Goal: Information Seeking & Learning: Learn about a topic

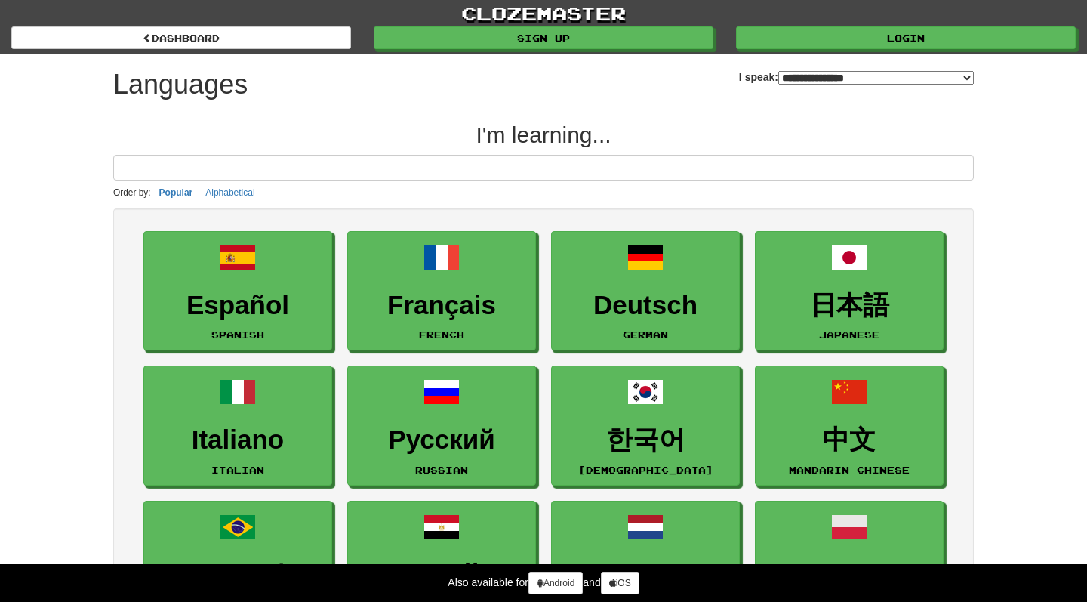
select select "*******"
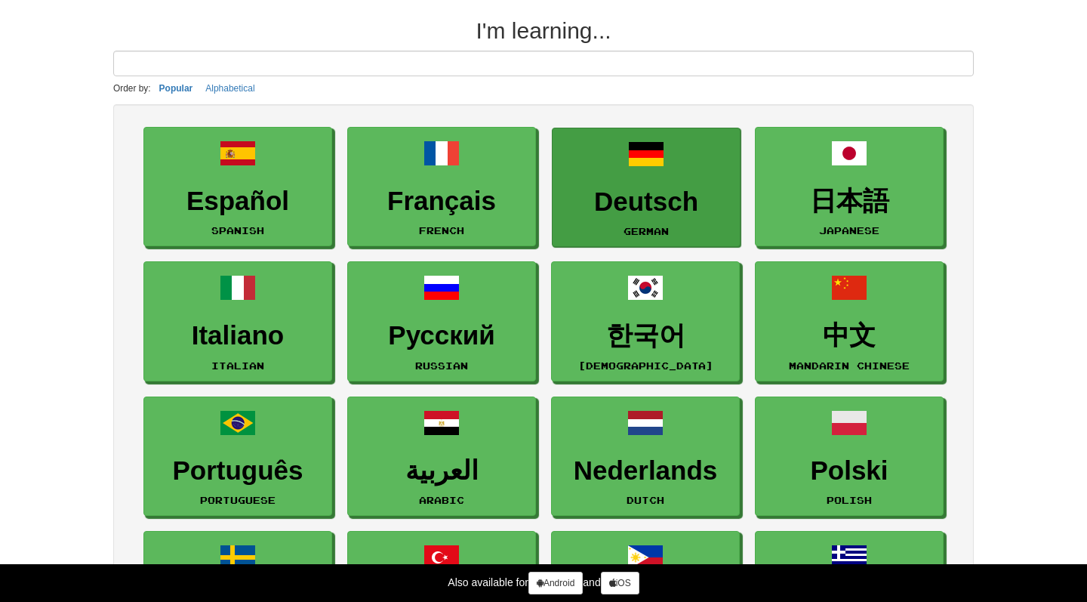
scroll to position [111, 0]
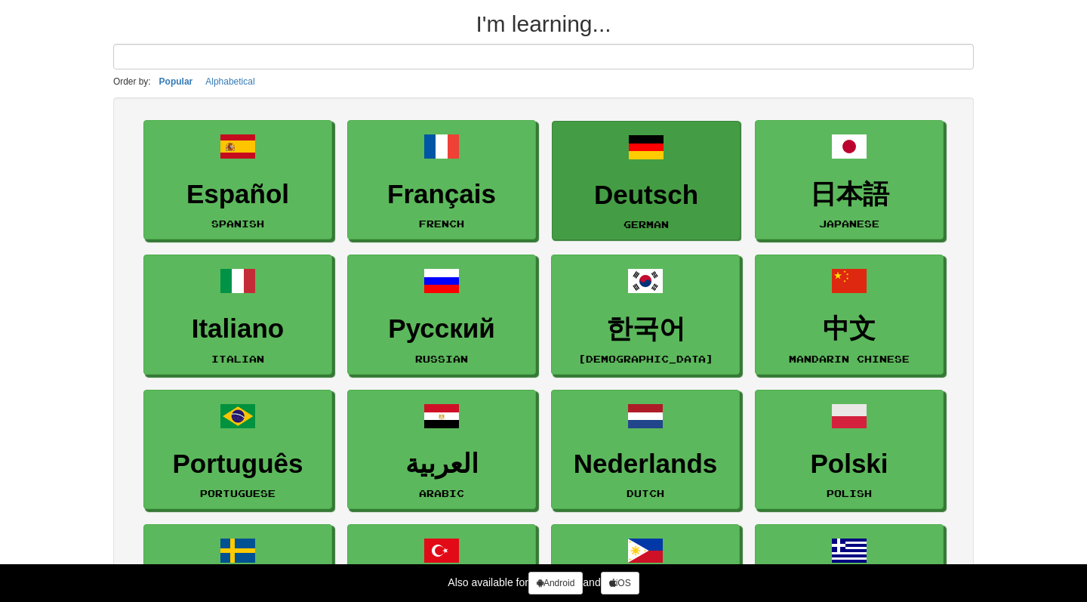
click at [664, 159] on span at bounding box center [646, 147] width 36 height 36
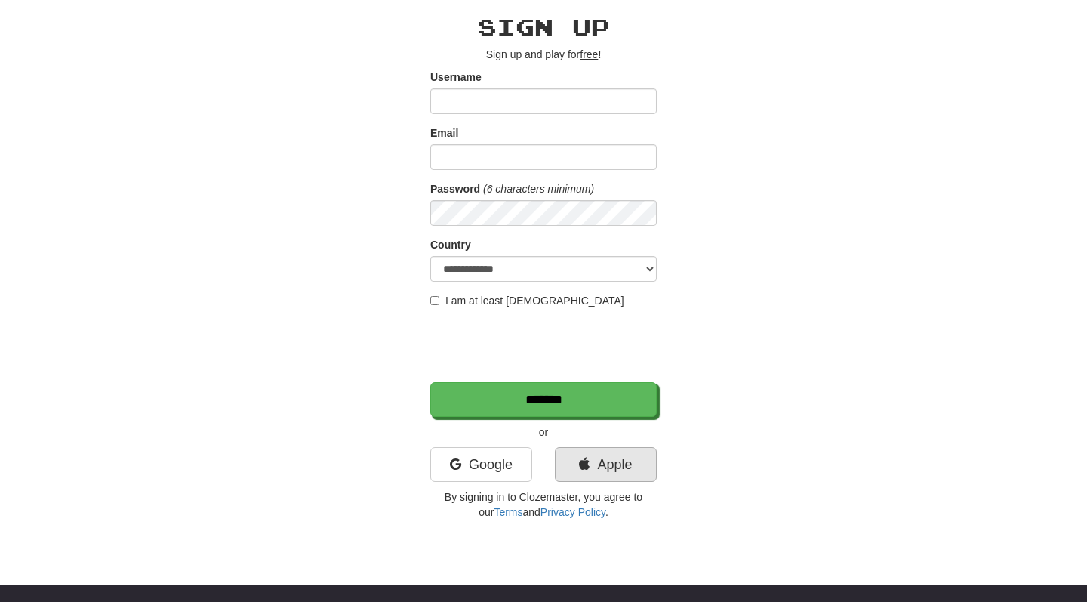
scroll to position [75, 0]
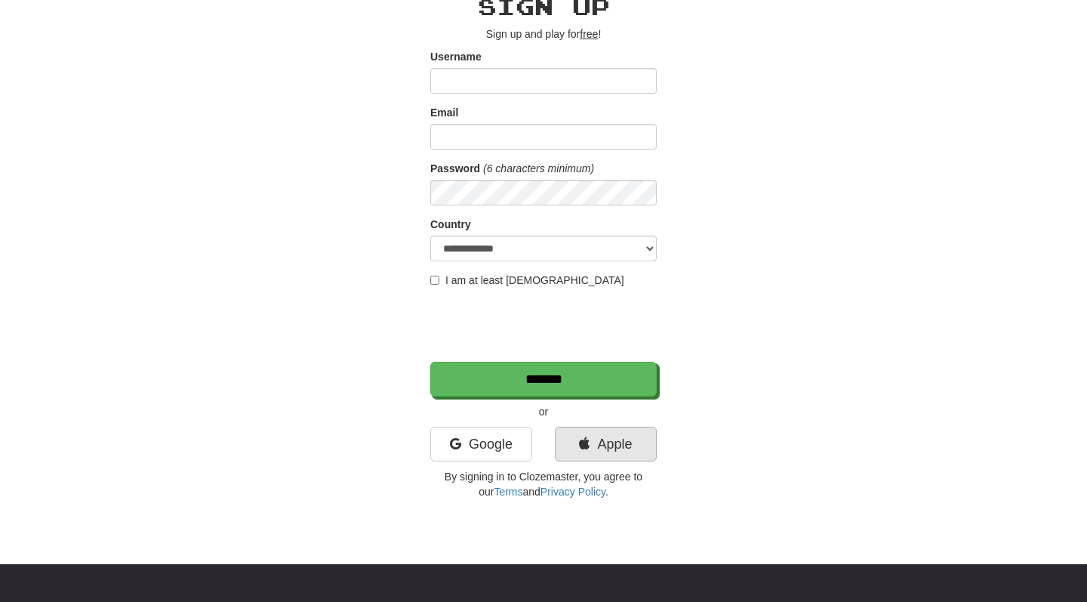
click at [606, 451] on link "Apple" at bounding box center [606, 443] width 102 height 35
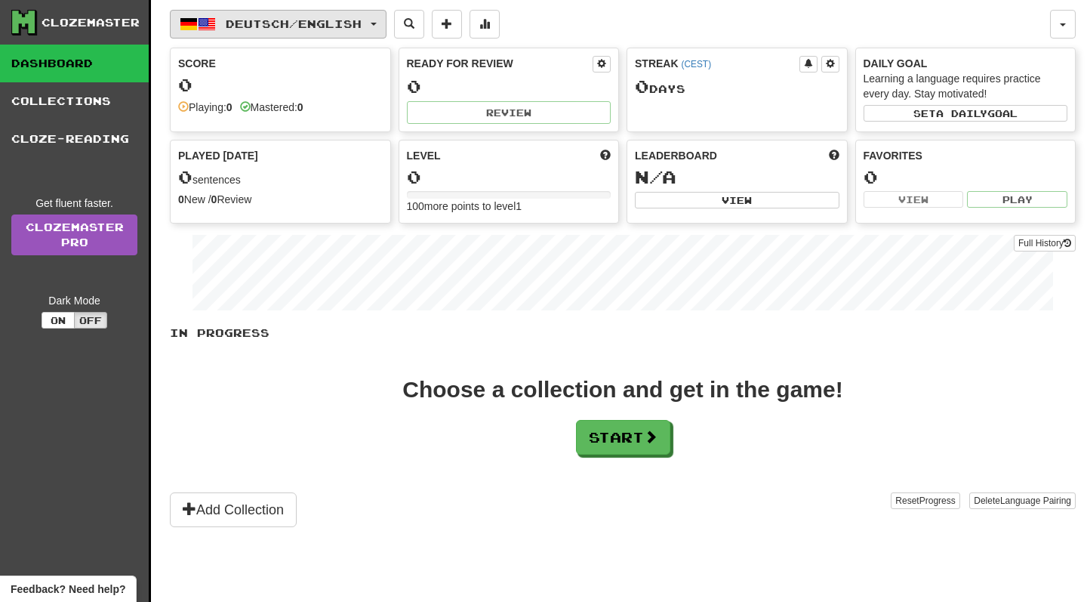
click at [263, 30] on button "Deutsch / English" at bounding box center [278, 24] width 217 height 29
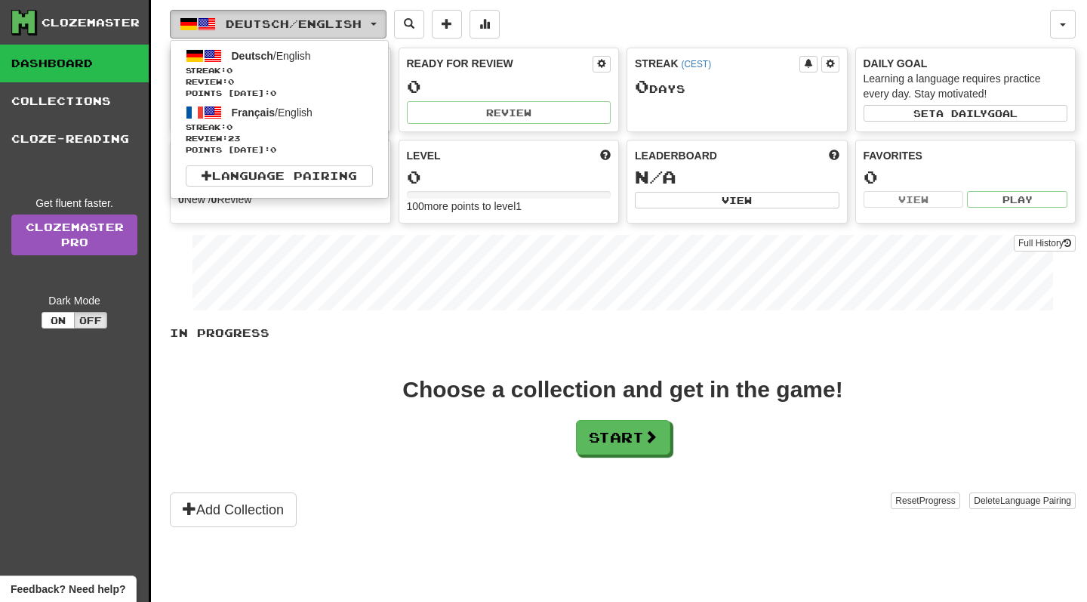
click at [285, 20] on span "Deutsch / English" at bounding box center [294, 23] width 136 height 13
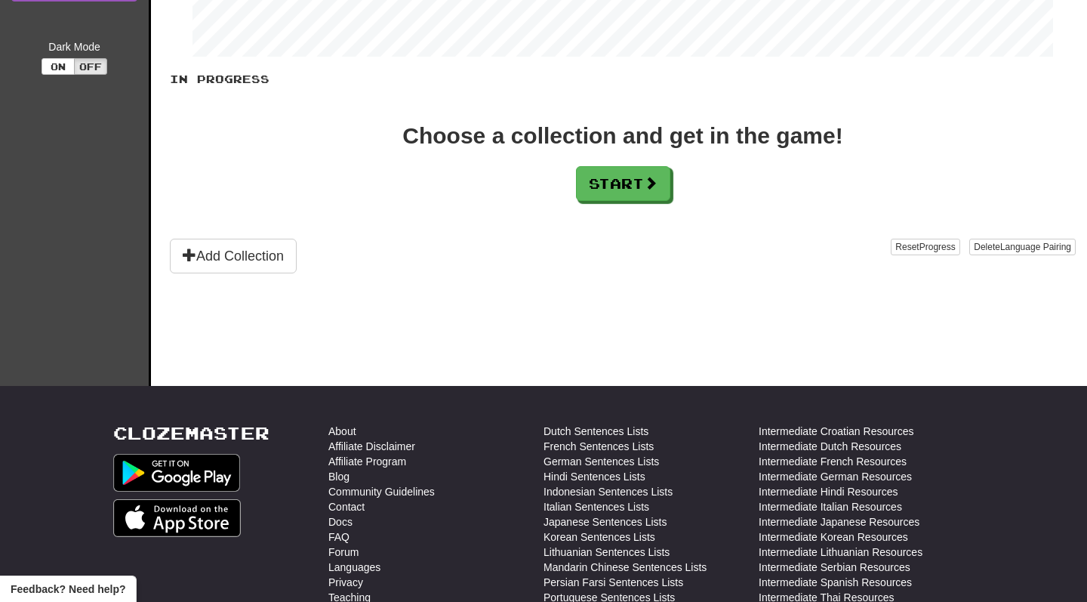
scroll to position [252, 0]
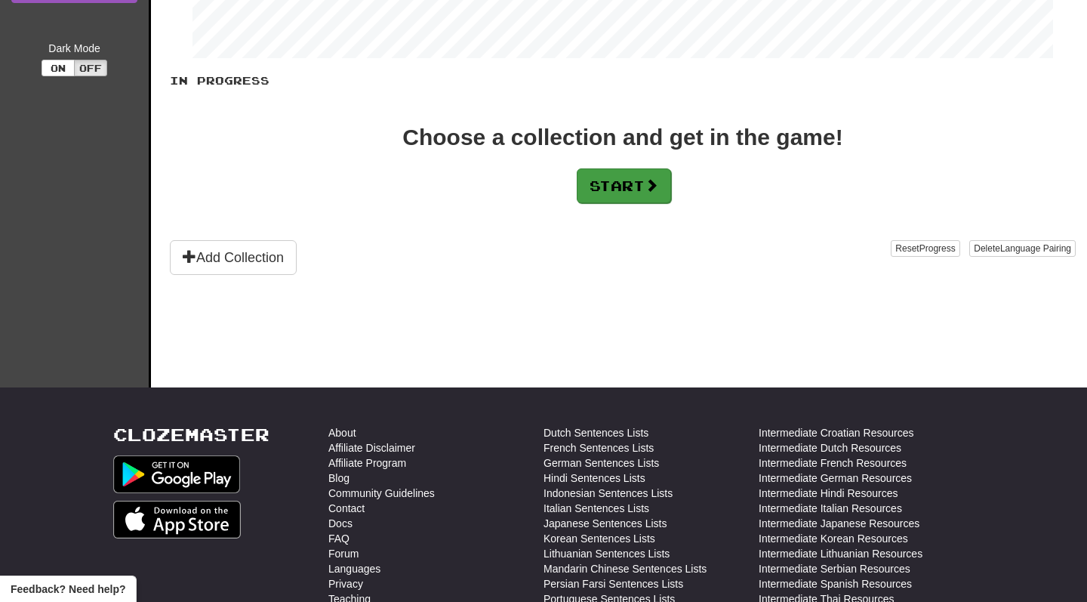
click at [627, 194] on button "Start" at bounding box center [624, 185] width 94 height 35
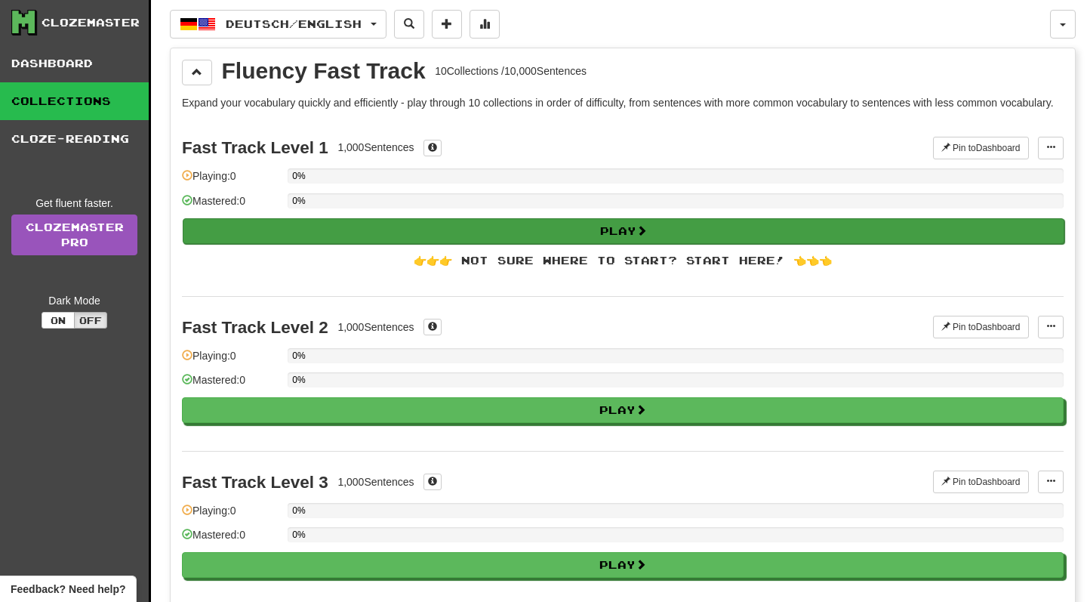
click at [556, 244] on button "Play" at bounding box center [624, 231] width 882 height 26
select select "**"
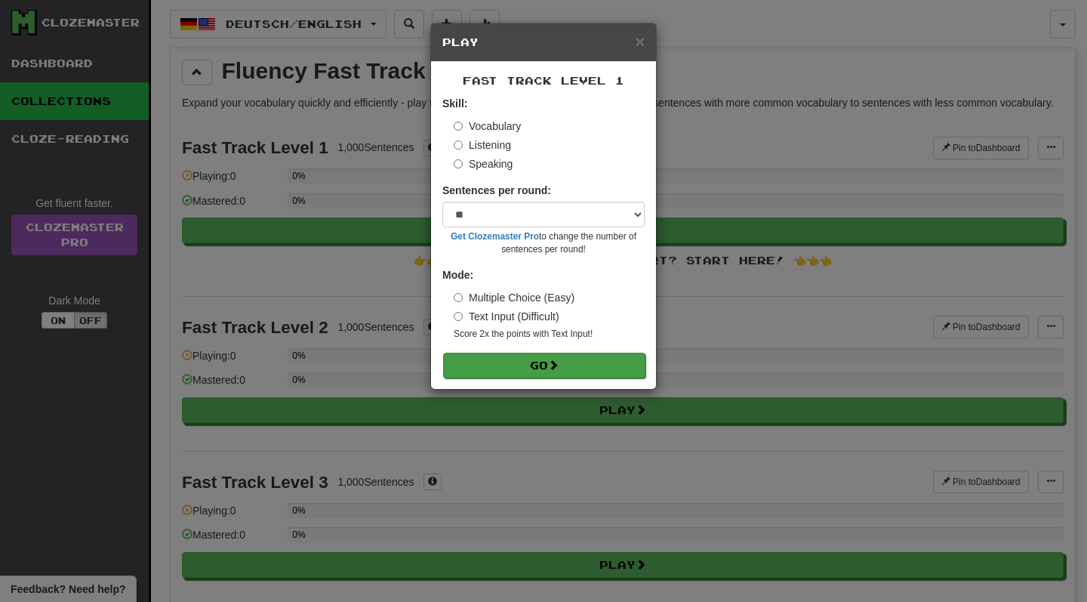
click at [585, 364] on button "Go" at bounding box center [544, 366] width 202 height 26
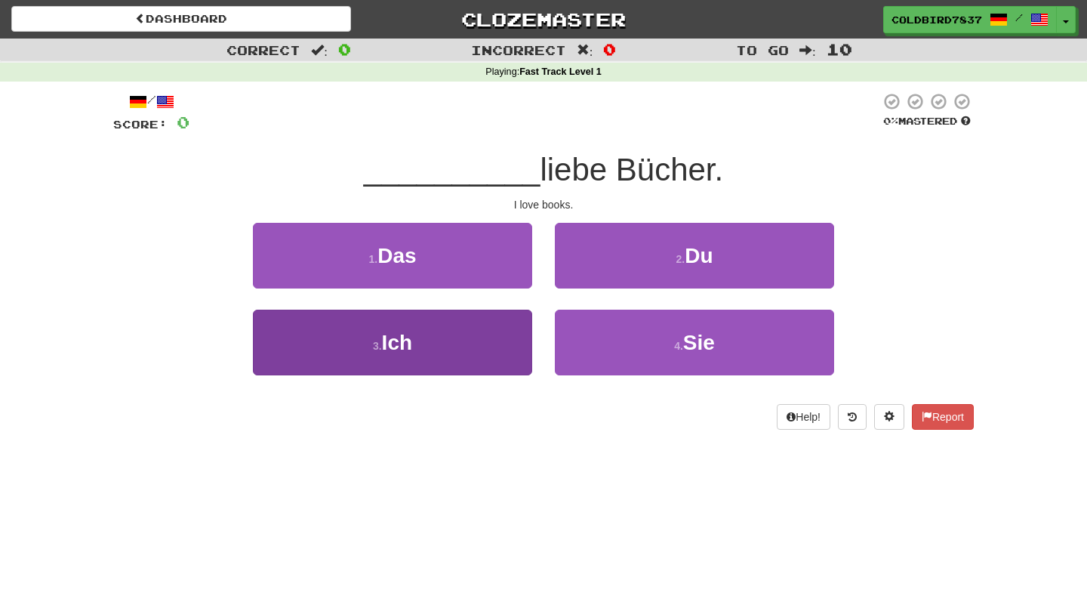
click at [415, 340] on button "3 . Ich" at bounding box center [392, 342] width 279 height 66
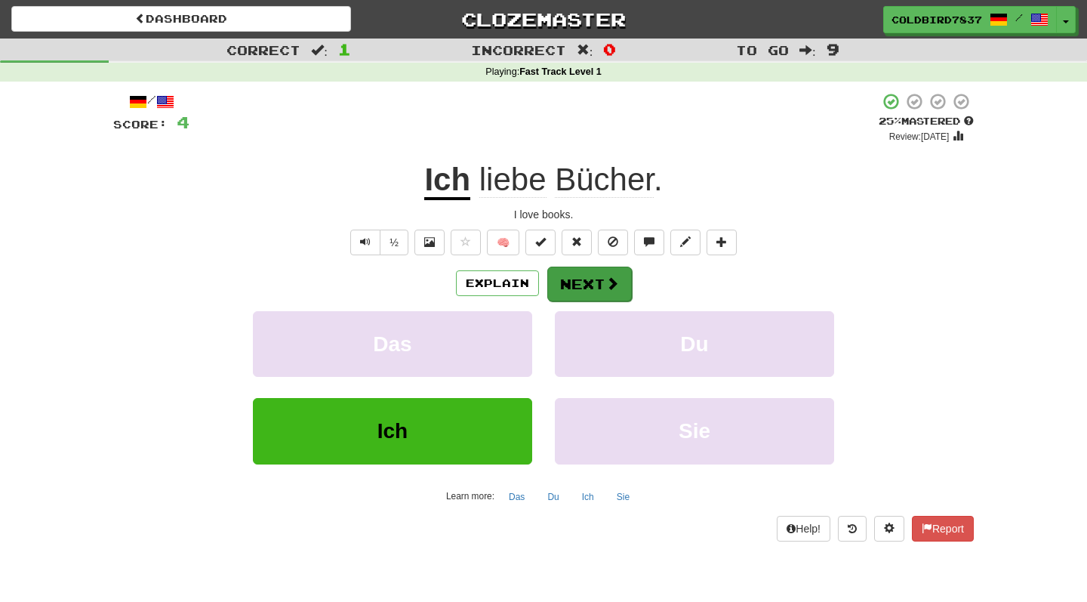
click at [615, 291] on button "Next" at bounding box center [589, 283] width 85 height 35
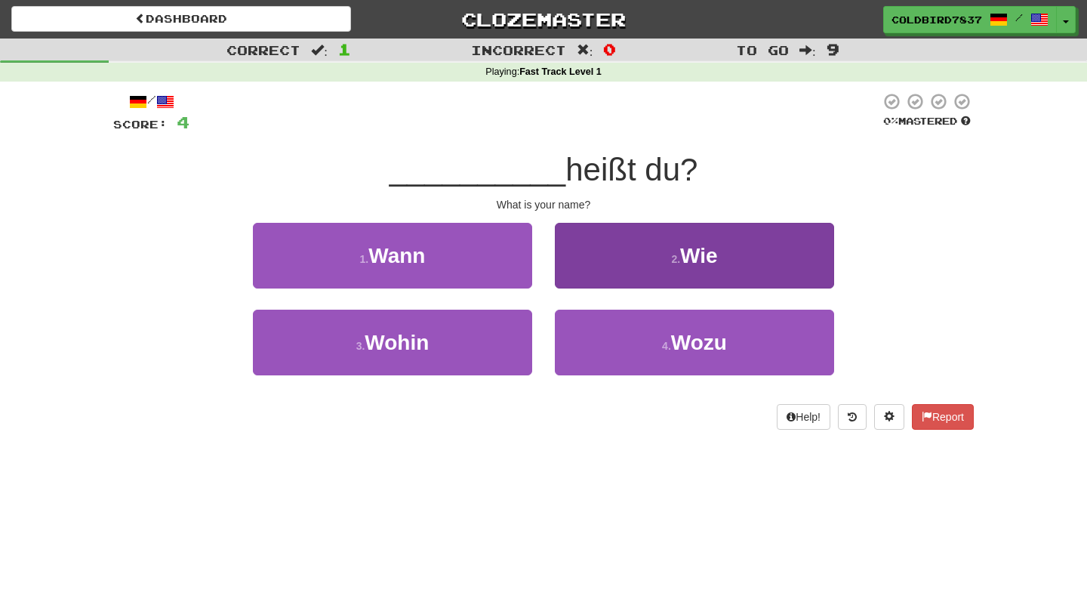
click at [650, 236] on button "2 . Wie" at bounding box center [694, 256] width 279 height 66
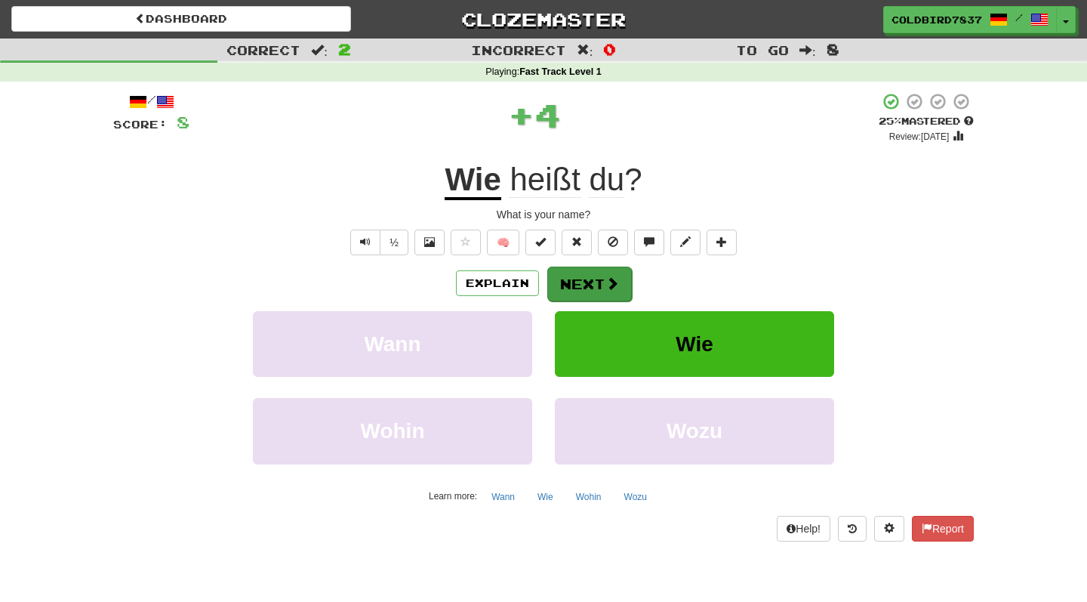
click at [587, 283] on button "Next" at bounding box center [589, 283] width 85 height 35
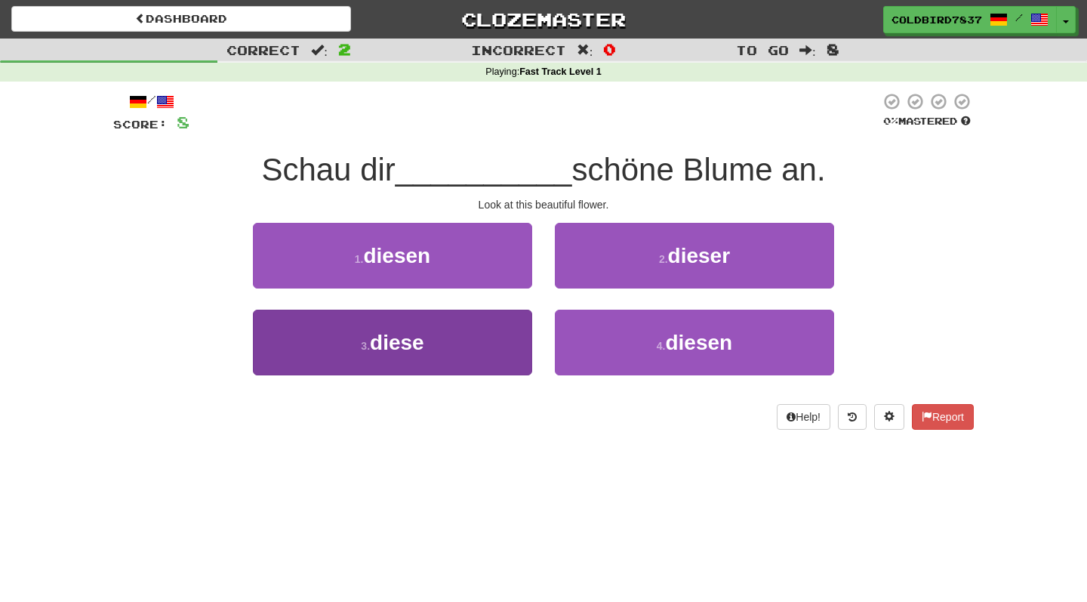
click at [449, 319] on button "3 . diese" at bounding box center [392, 342] width 279 height 66
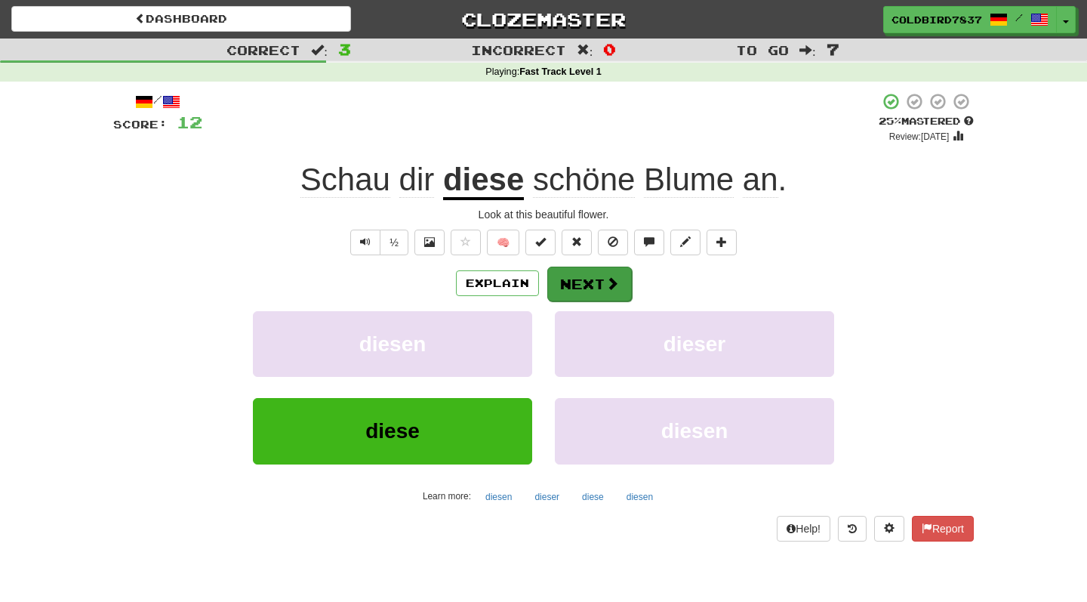
click at [577, 279] on button "Next" at bounding box center [589, 283] width 85 height 35
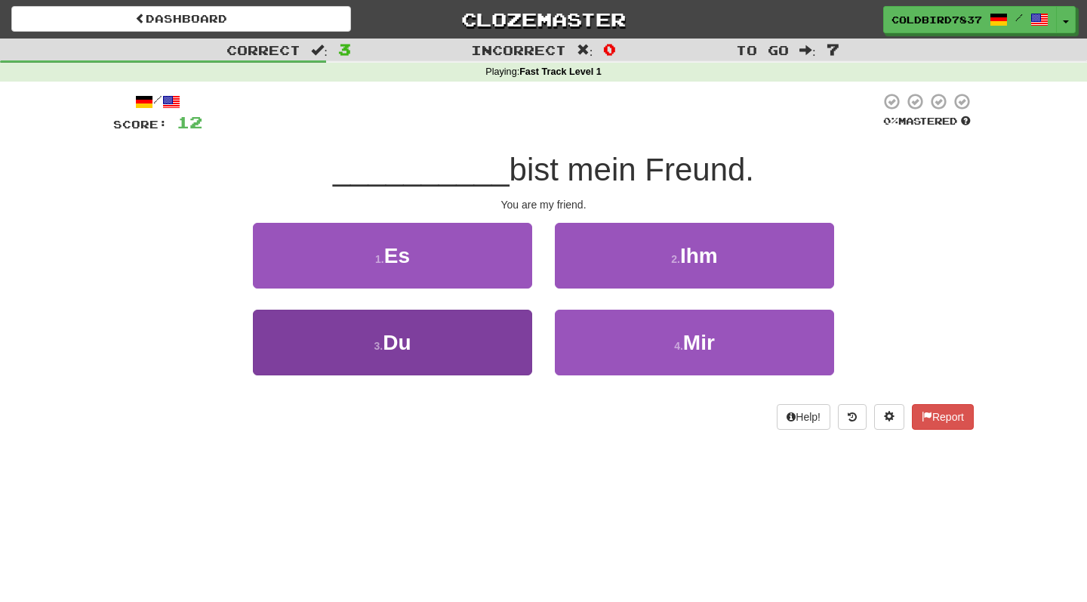
click at [454, 342] on button "3 . Du" at bounding box center [392, 342] width 279 height 66
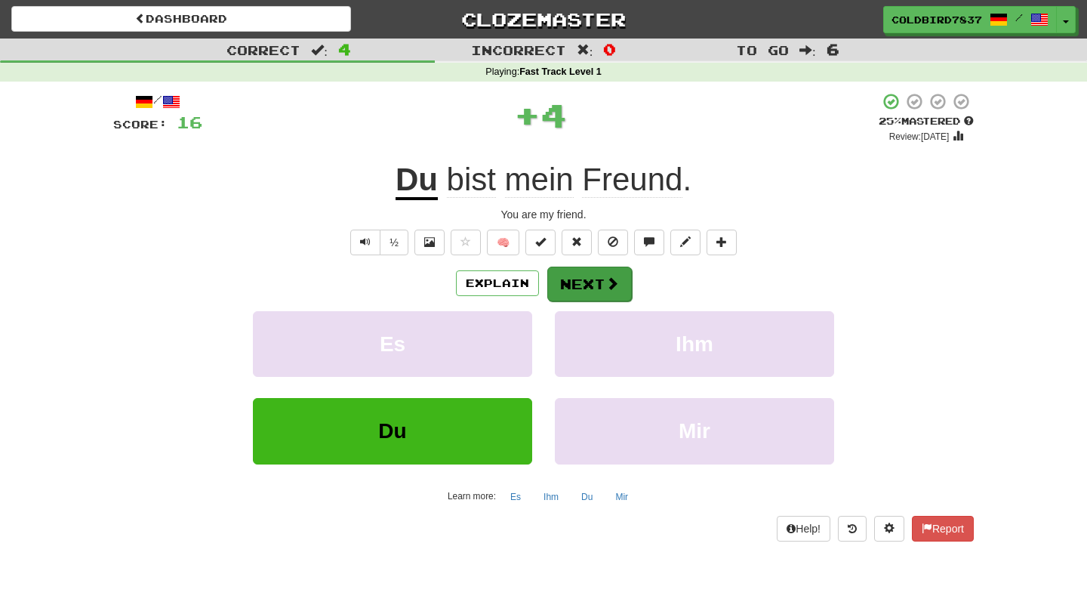
click at [578, 290] on button "Next" at bounding box center [589, 283] width 85 height 35
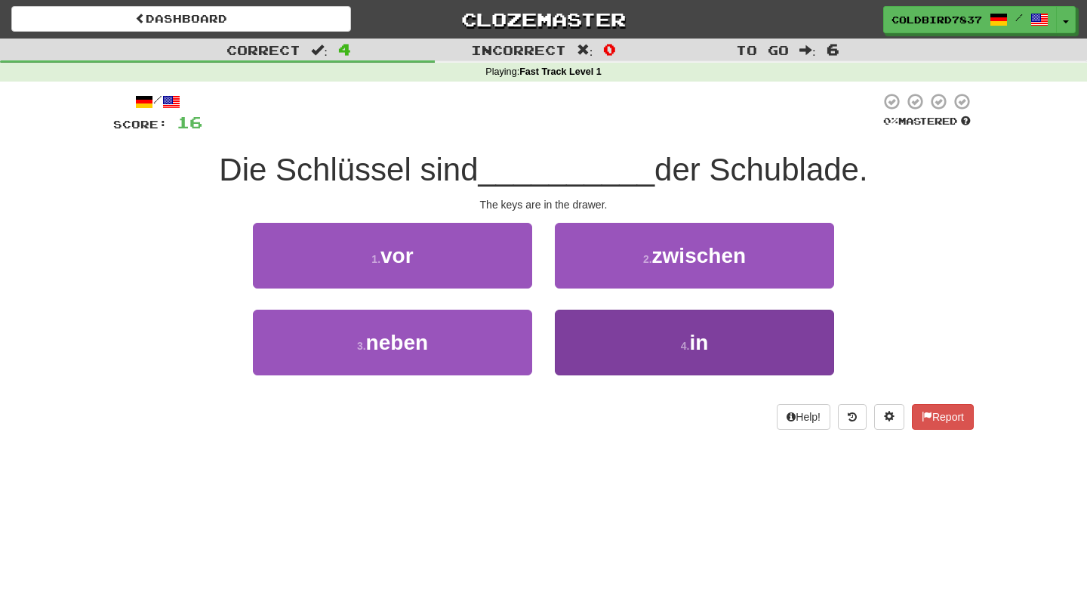
click at [585, 340] on button "4 . in" at bounding box center [694, 342] width 279 height 66
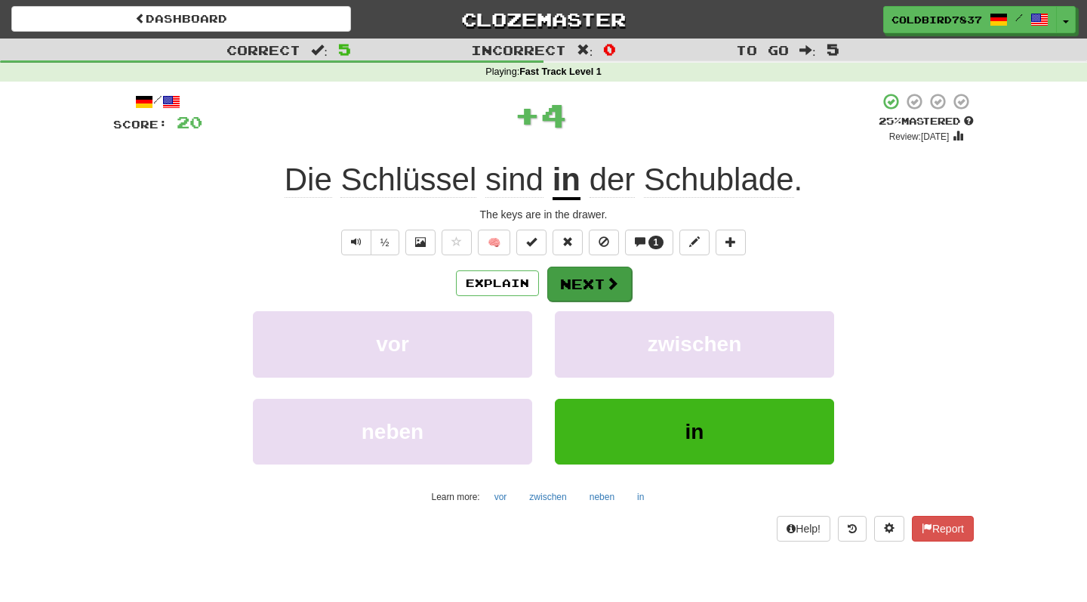
click at [572, 294] on button "Next" at bounding box center [589, 283] width 85 height 35
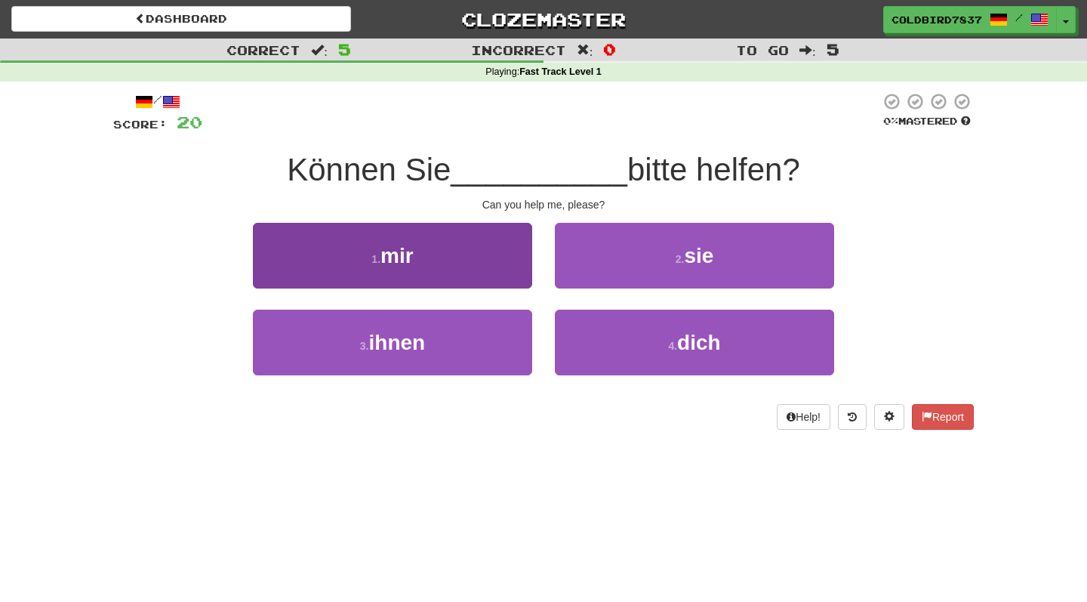
click at [460, 271] on button "1 . mir" at bounding box center [392, 256] width 279 height 66
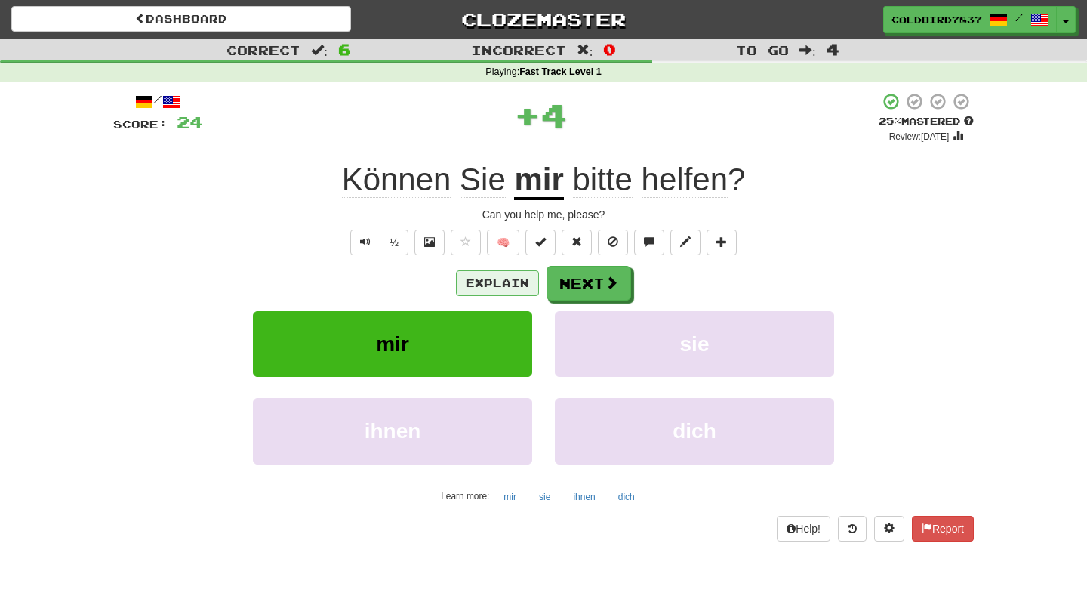
click at [519, 286] on button "Explain" at bounding box center [497, 283] width 83 height 26
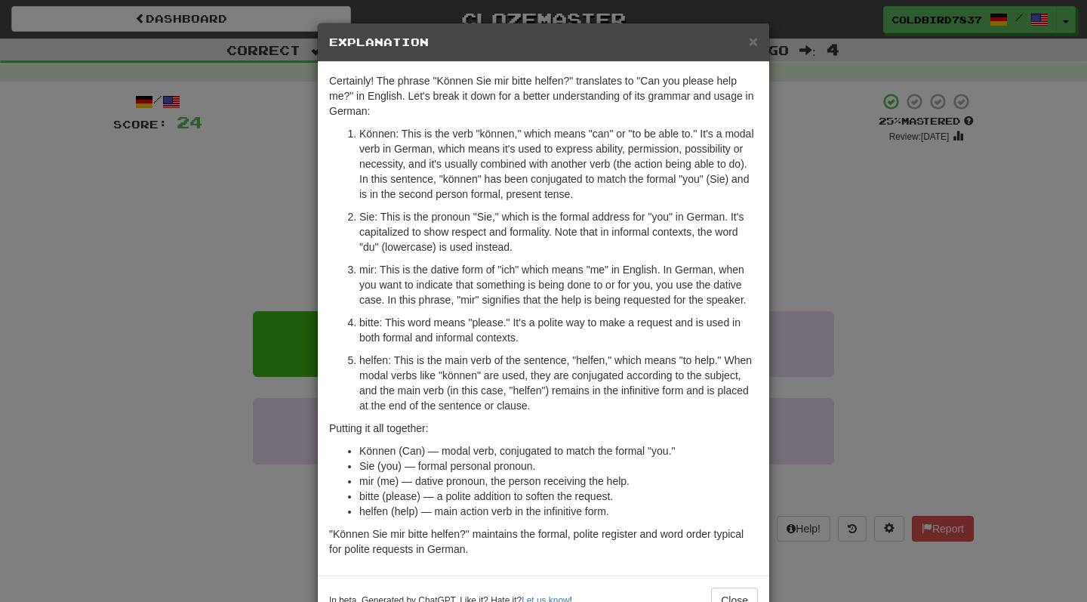
click at [746, 42] on h5 "Explanation" at bounding box center [543, 42] width 429 height 15
click at [749, 47] on span "×" at bounding box center [753, 40] width 9 height 17
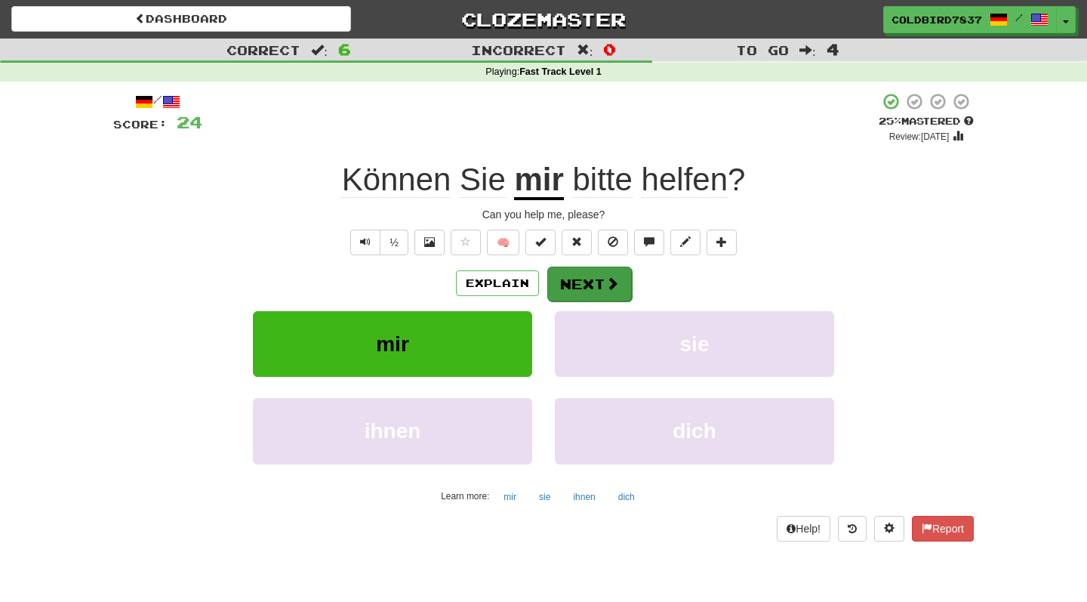
click at [606, 272] on button "Next" at bounding box center [589, 283] width 85 height 35
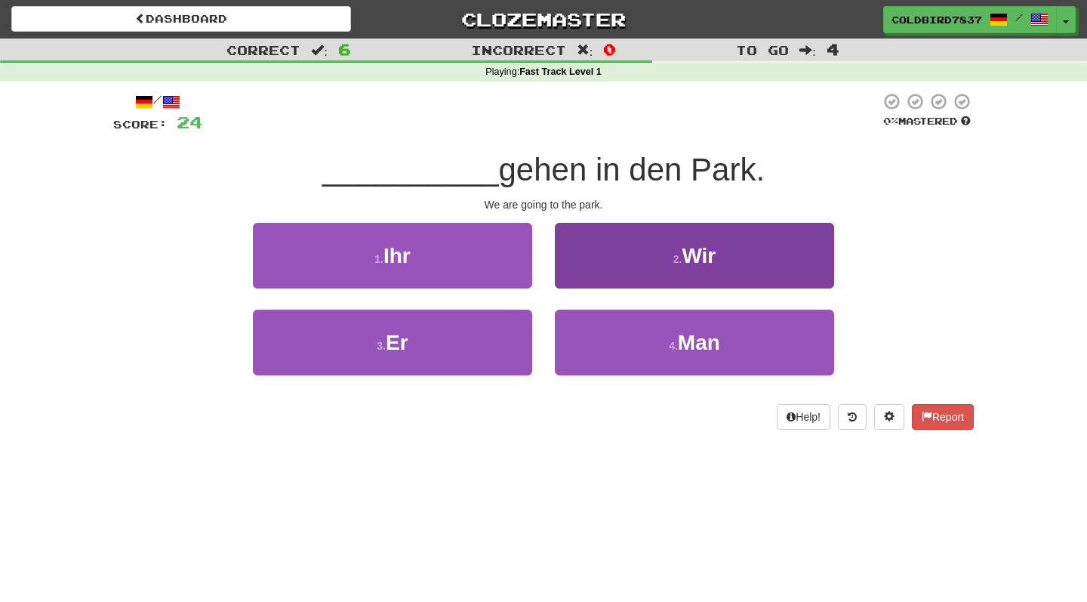
click at [679, 265] on button "2 . Wir" at bounding box center [694, 256] width 279 height 66
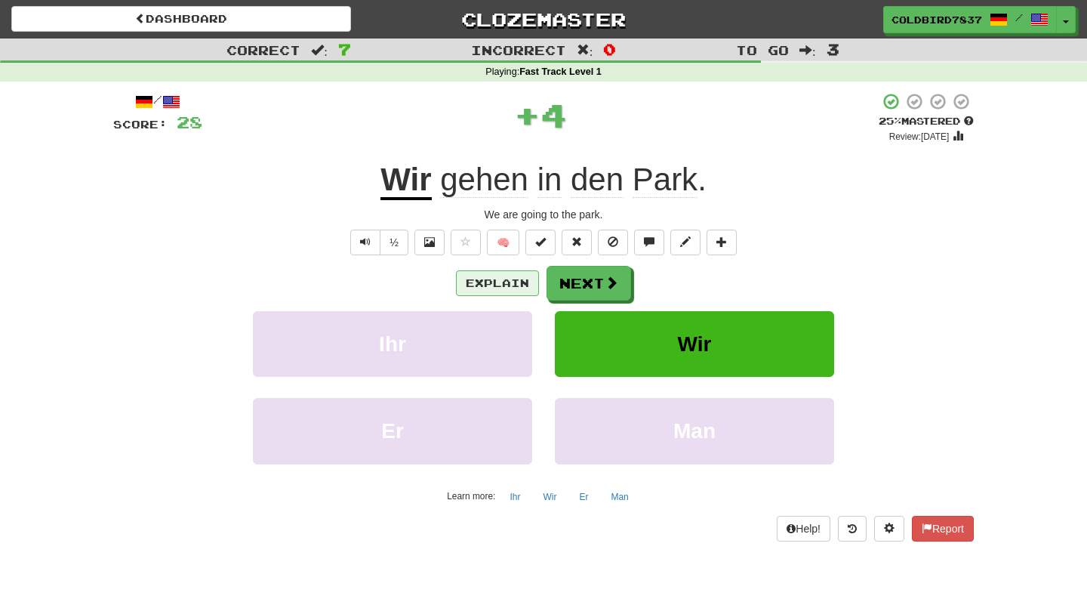
click at [499, 288] on button "Explain" at bounding box center [497, 283] width 83 height 26
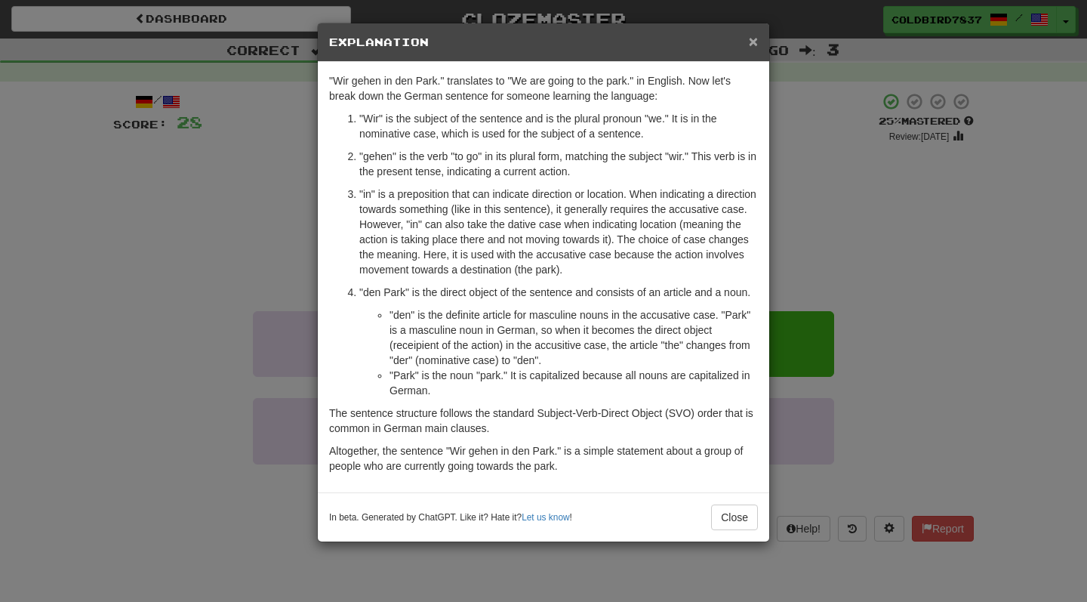
click at [757, 45] on span "×" at bounding box center [753, 40] width 9 height 17
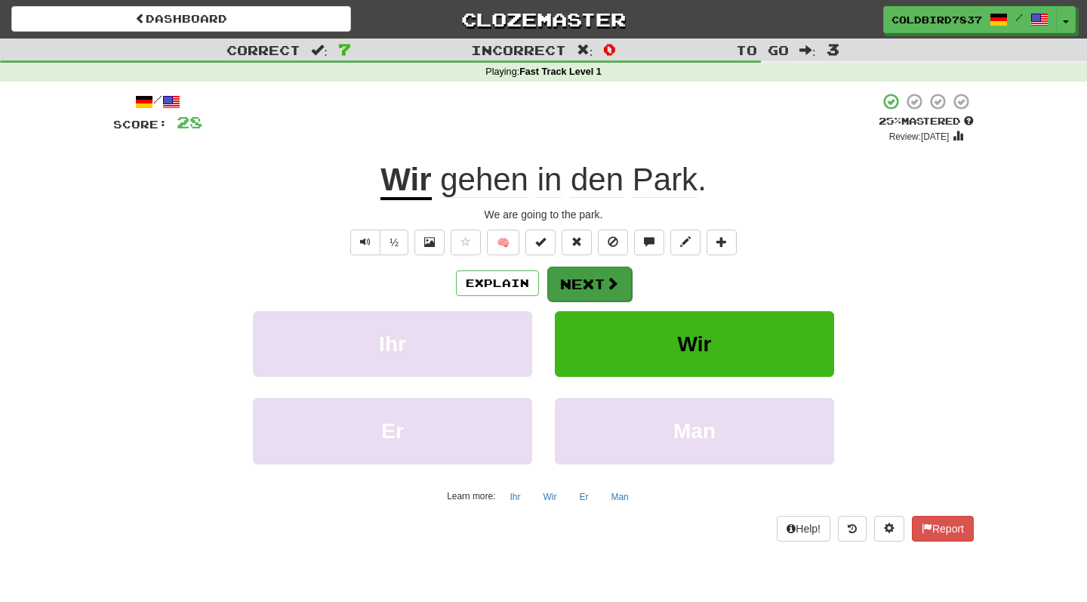
click at [608, 277] on span at bounding box center [612, 283] width 14 height 14
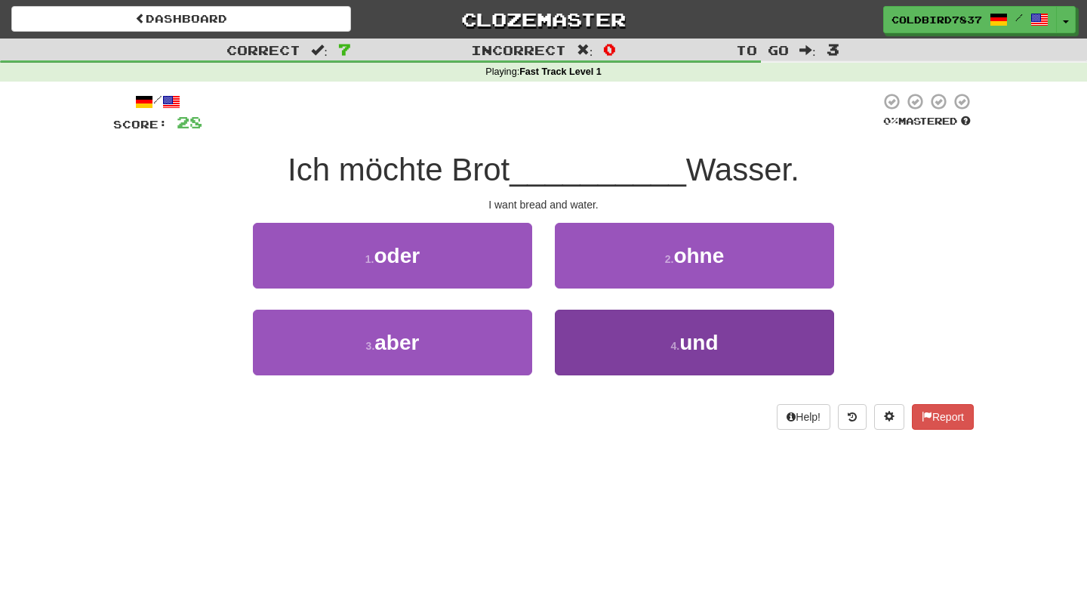
click at [652, 365] on button "4 . und" at bounding box center [694, 342] width 279 height 66
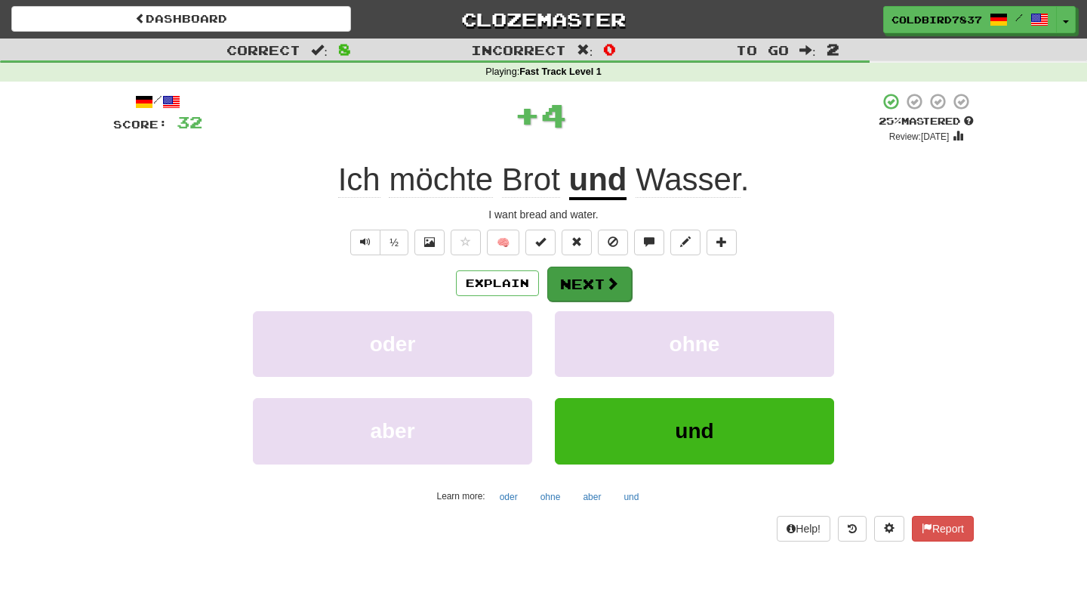
click at [597, 292] on button "Next" at bounding box center [589, 283] width 85 height 35
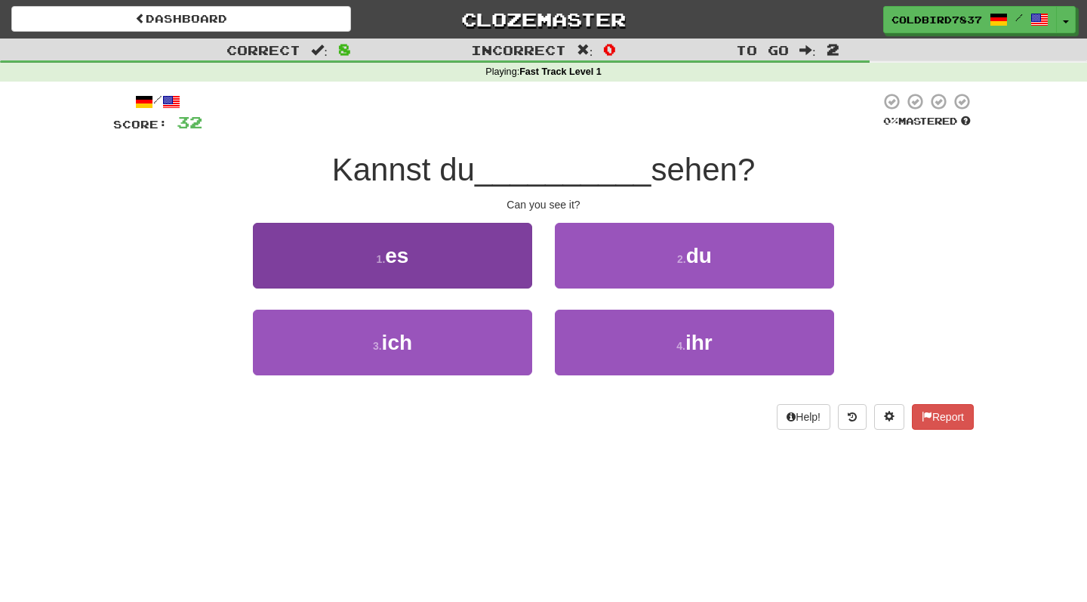
click at [475, 250] on button "1 . es" at bounding box center [392, 256] width 279 height 66
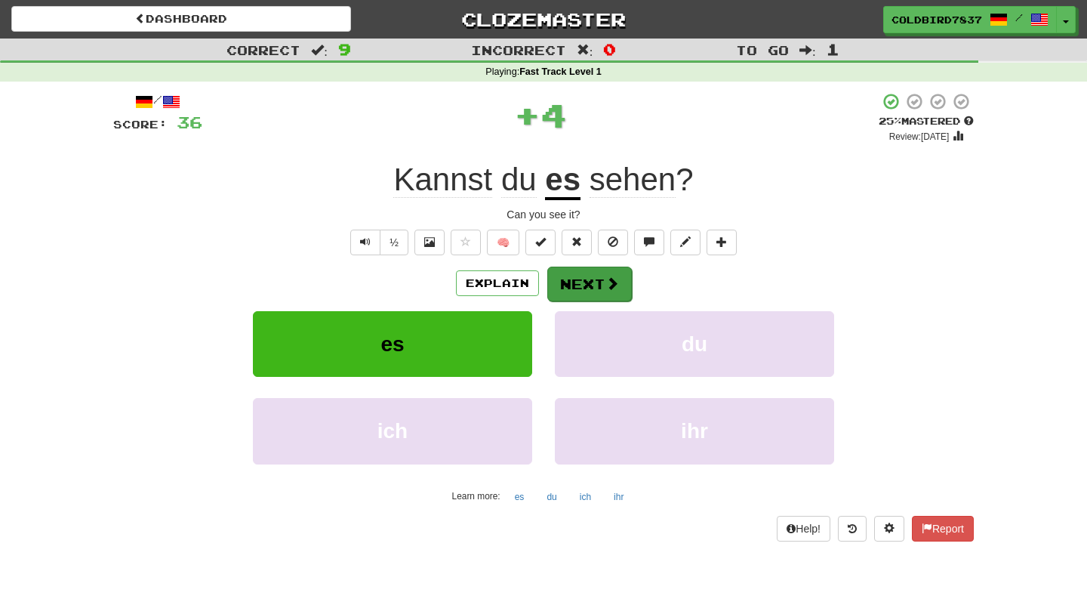
click at [597, 294] on button "Next" at bounding box center [589, 283] width 85 height 35
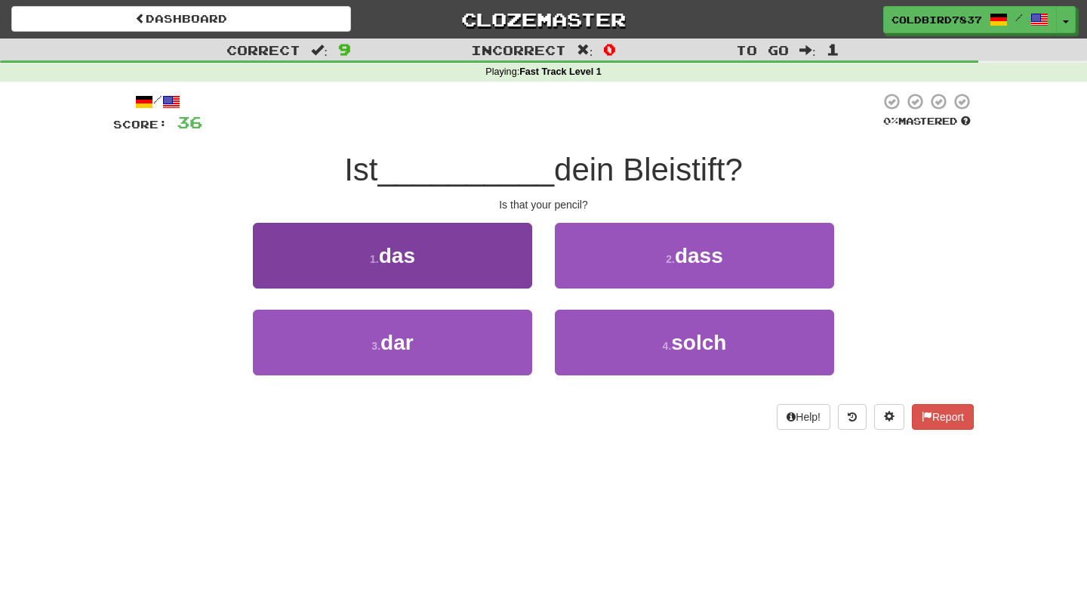
click at [495, 252] on button "1 . das" at bounding box center [392, 256] width 279 height 66
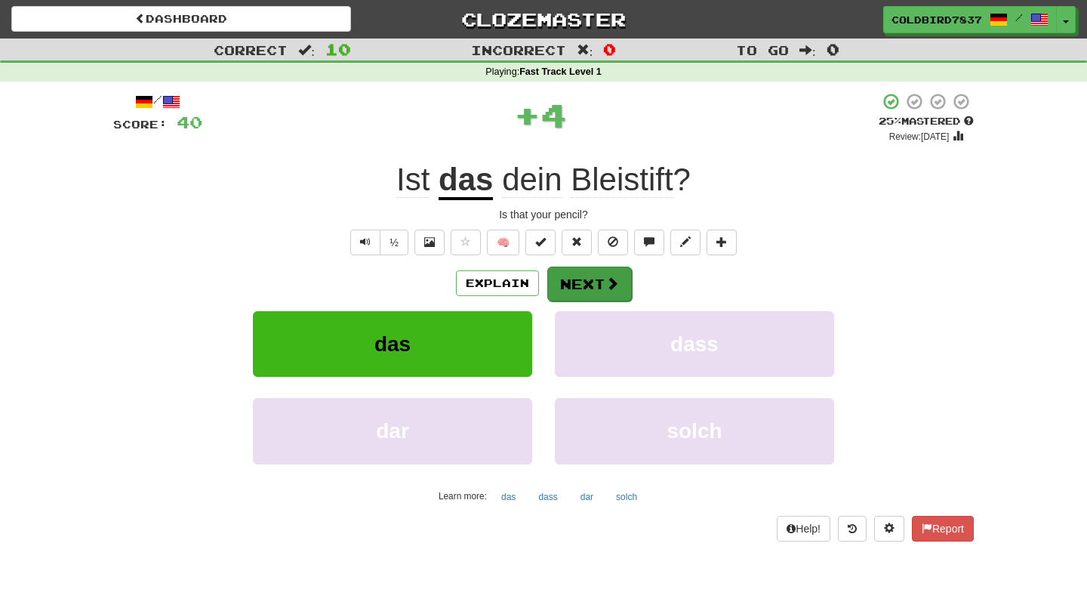
click at [591, 287] on button "Next" at bounding box center [589, 283] width 85 height 35
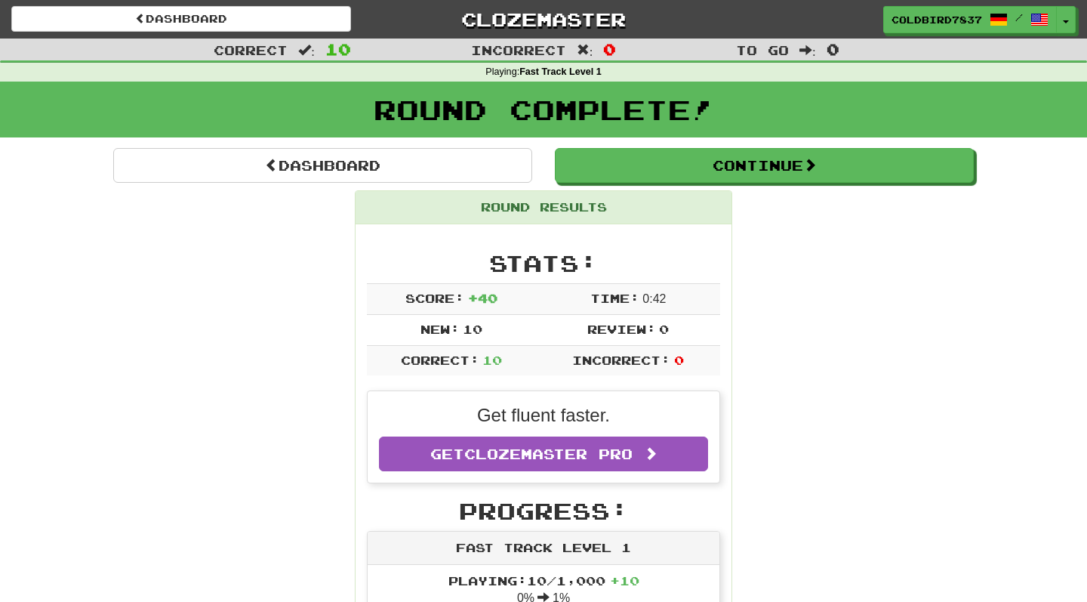
click at [552, 21] on link "Clozemaster" at bounding box center [544, 19] width 340 height 26
